Goal: Transaction & Acquisition: Subscribe to service/newsletter

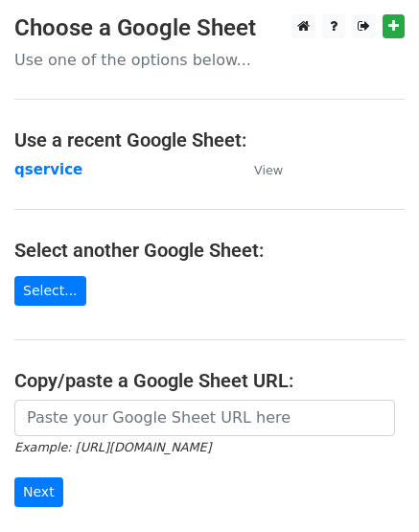
scroll to position [73, 0]
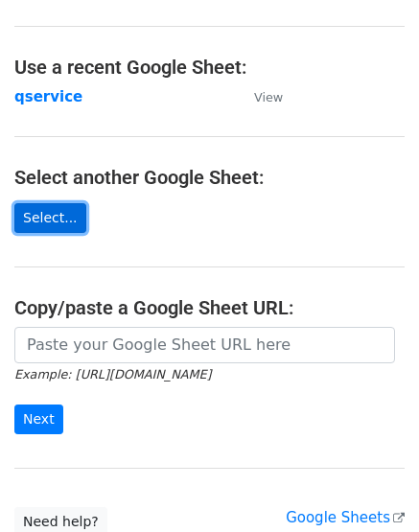
click at [45, 221] on link "Select..." at bounding box center [50, 218] width 72 height 30
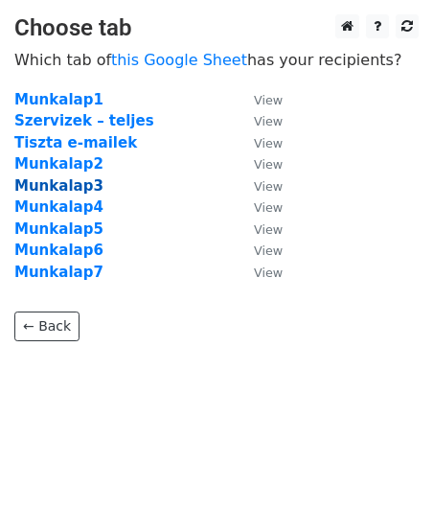
click at [77, 192] on strong "Munkalap3" at bounding box center [58, 185] width 89 height 17
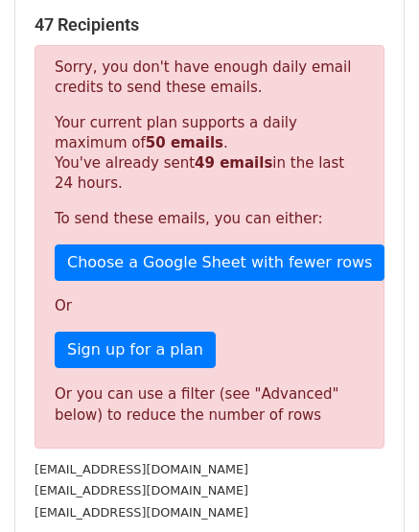
scroll to position [371, 0]
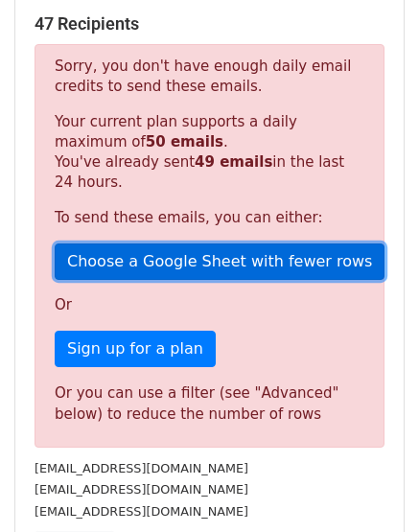
click at [179, 264] on link "Choose a Google Sheet with fewer rows" at bounding box center [220, 261] width 330 height 36
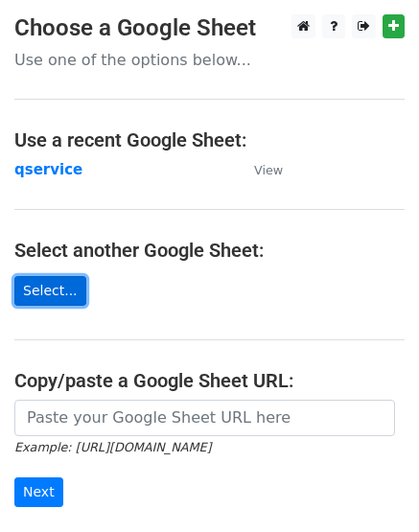
click at [50, 283] on link "Select..." at bounding box center [50, 291] width 72 height 30
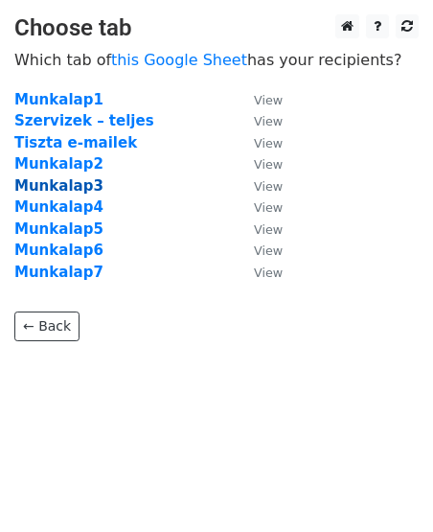
click at [63, 180] on strong "Munkalap3" at bounding box center [58, 185] width 89 height 17
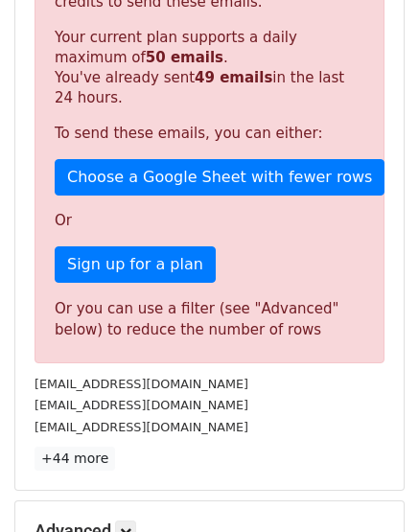
scroll to position [457, 0]
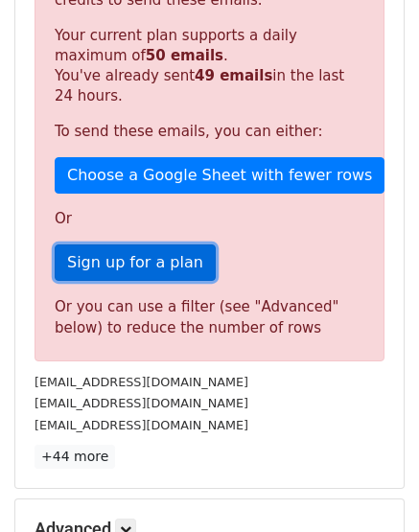
click at [140, 251] on link "Sign up for a plan" at bounding box center [135, 262] width 161 height 36
